Goal: Find specific page/section: Find specific page/section

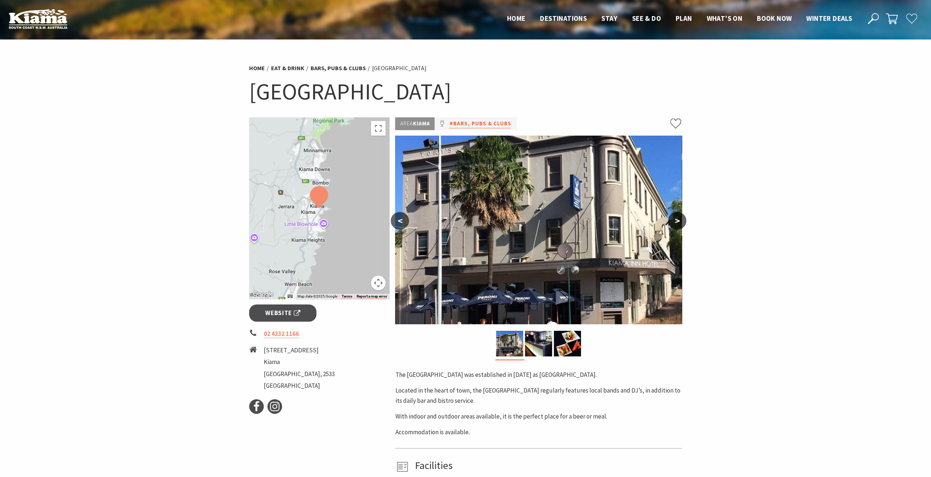
click at [481, 124] on link "#Bars, Pubs & Clubs" at bounding box center [480, 123] width 62 height 9
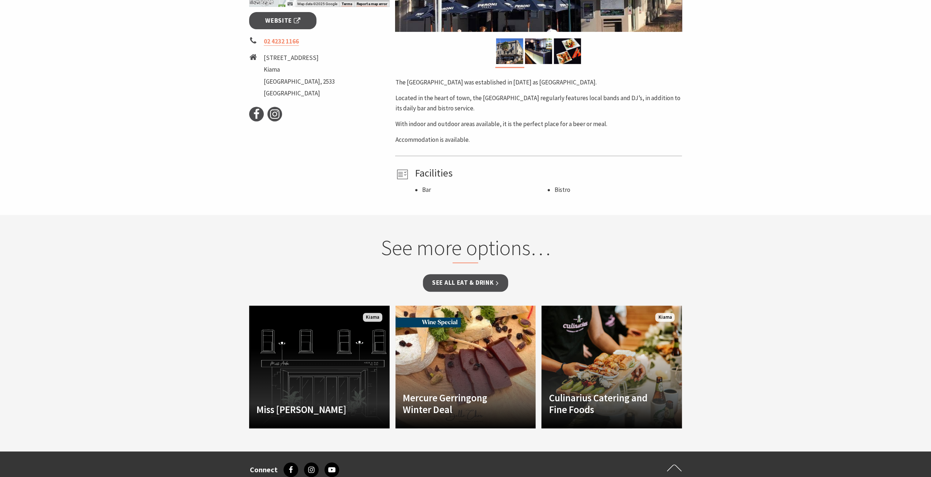
click at [426, 175] on h4 "Facilities" at bounding box center [546, 173] width 265 height 12
click at [424, 190] on li "Bar" at bounding box center [484, 190] width 125 height 10
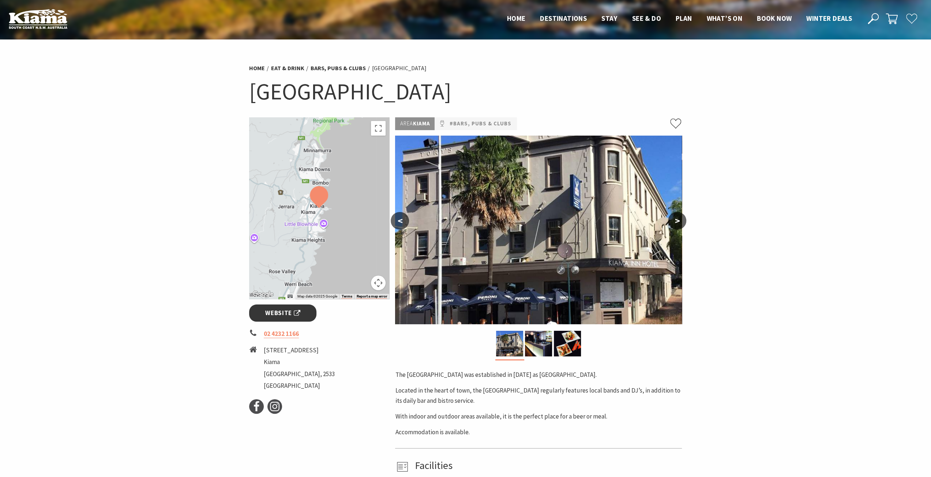
click at [280, 309] on span "Website" at bounding box center [282, 313] width 35 height 10
